Goal: Check status: Check status

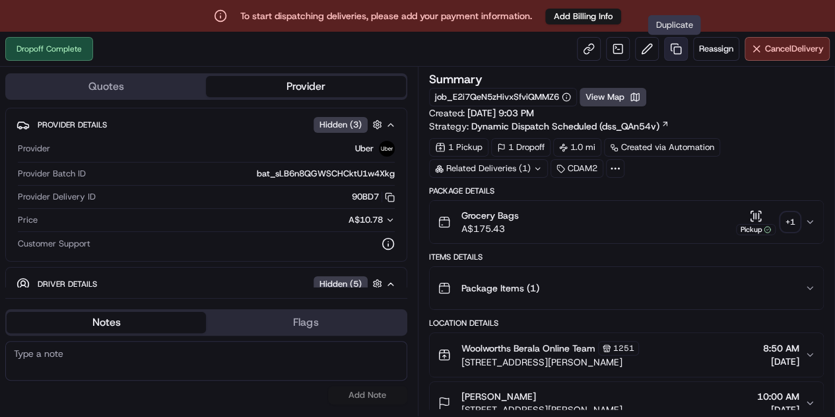
click at [670, 47] on link at bounding box center [676, 49] width 24 height 24
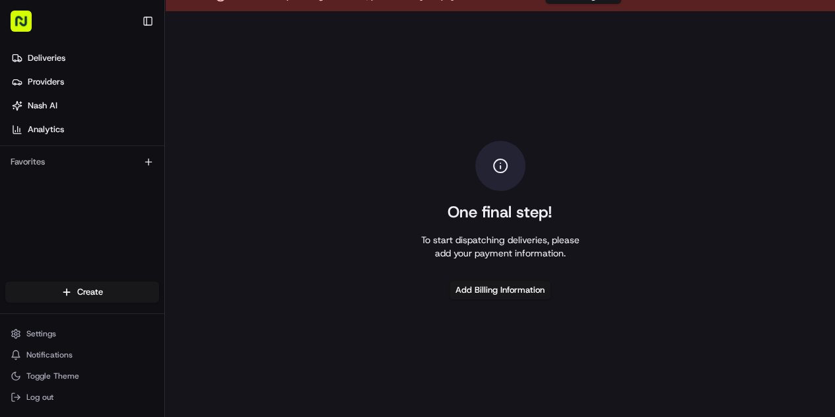
scroll to position [32, 0]
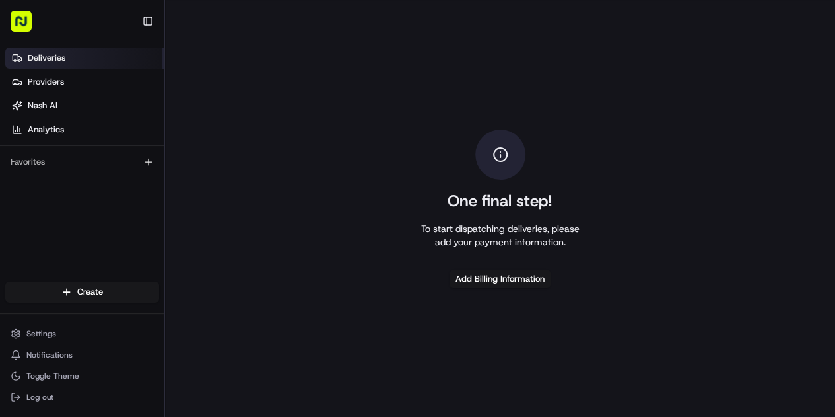
click at [92, 49] on link "Deliveries" at bounding box center [84, 58] width 159 height 21
